Goal: Information Seeking & Learning: Check status

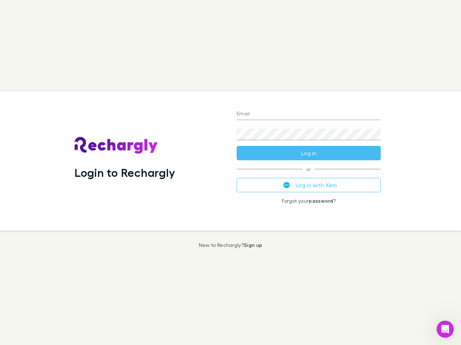
click at [230, 173] on div "Login to Rechargly" at bounding box center [150, 161] width 162 height 140
click at [308, 114] on input "Email" at bounding box center [308, 115] width 144 height 12
click at [308, 153] on button "Log in" at bounding box center [308, 153] width 144 height 14
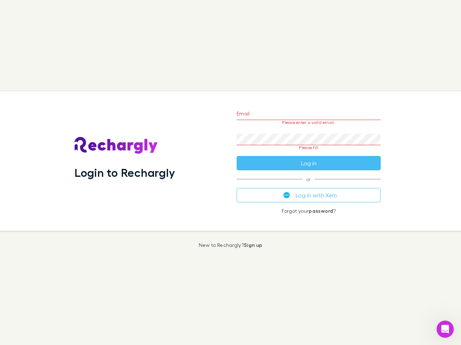
click at [308, 185] on div "Email Please enter a valid email. Password Please fill Log in or Log in with Xe…" at bounding box center [308, 161] width 155 height 140
click at [445, 330] on icon "Open Intercom Messenger" at bounding box center [445, 330] width 12 height 12
